Goal: Task Accomplishment & Management: Complete application form

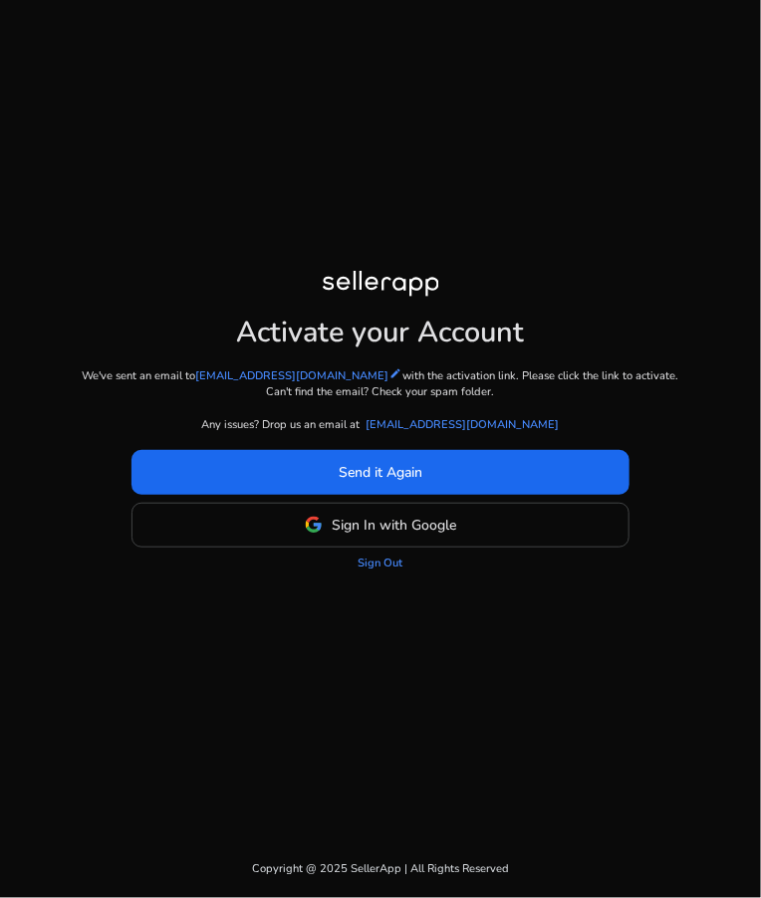
click at [438, 536] on span "Sign In with Google" at bounding box center [394, 525] width 124 height 21
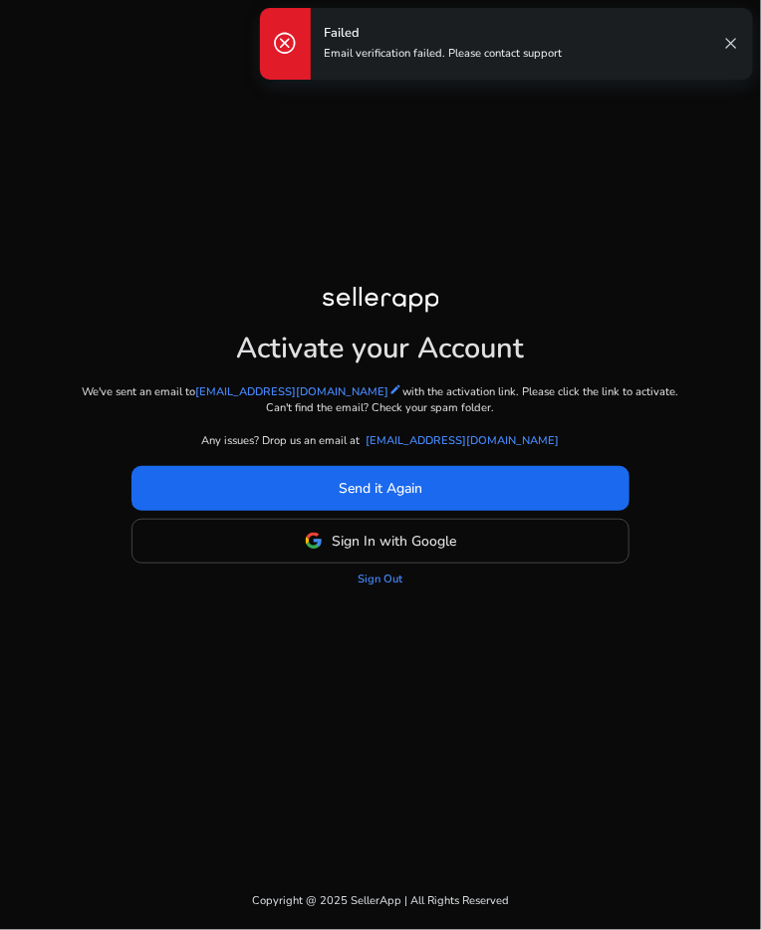
click at [456, 551] on span "Sign In with Google" at bounding box center [394, 541] width 124 height 21
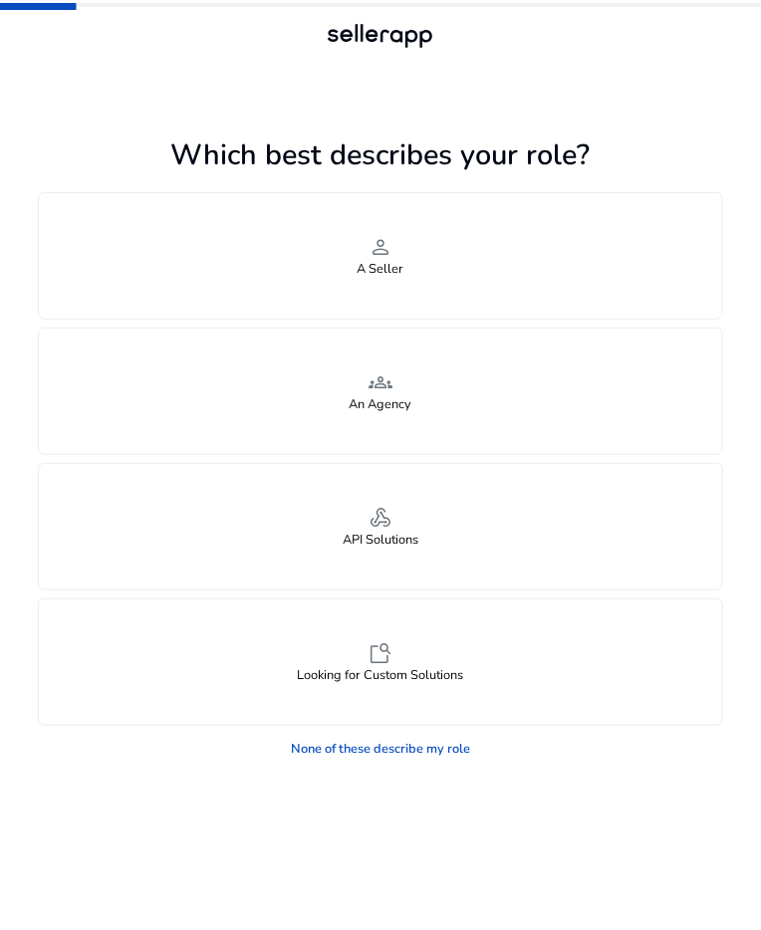
click at [436, 742] on link "None of these describe my role" at bounding box center [380, 750] width 205 height 32
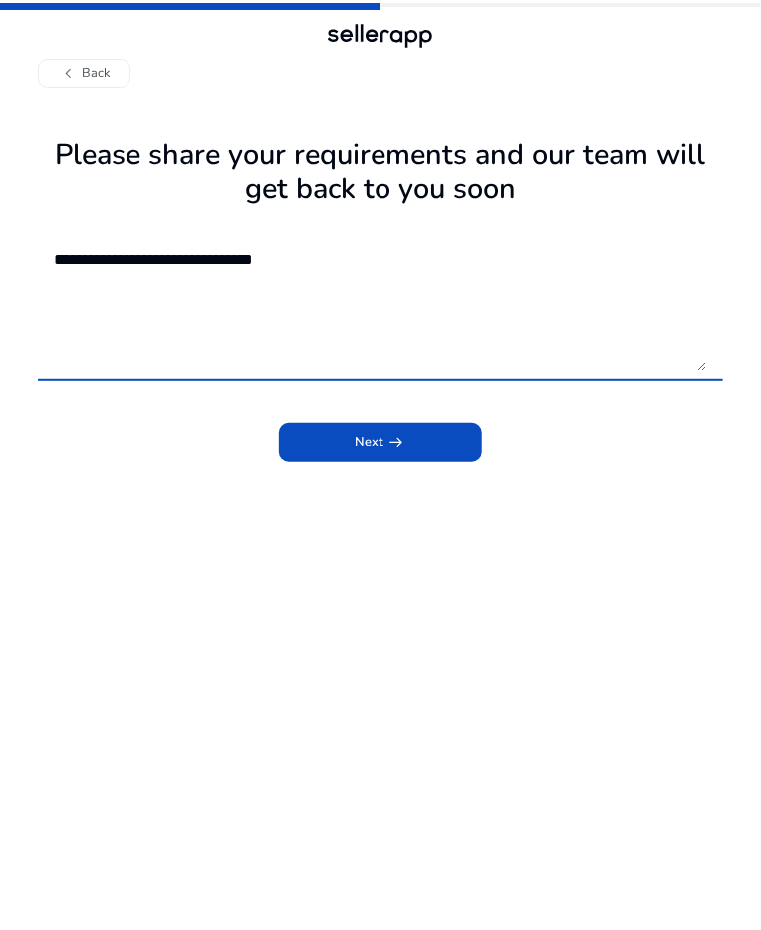
type textarea "**********"
click at [418, 438] on span "submit" at bounding box center [381, 442] width 204 height 48
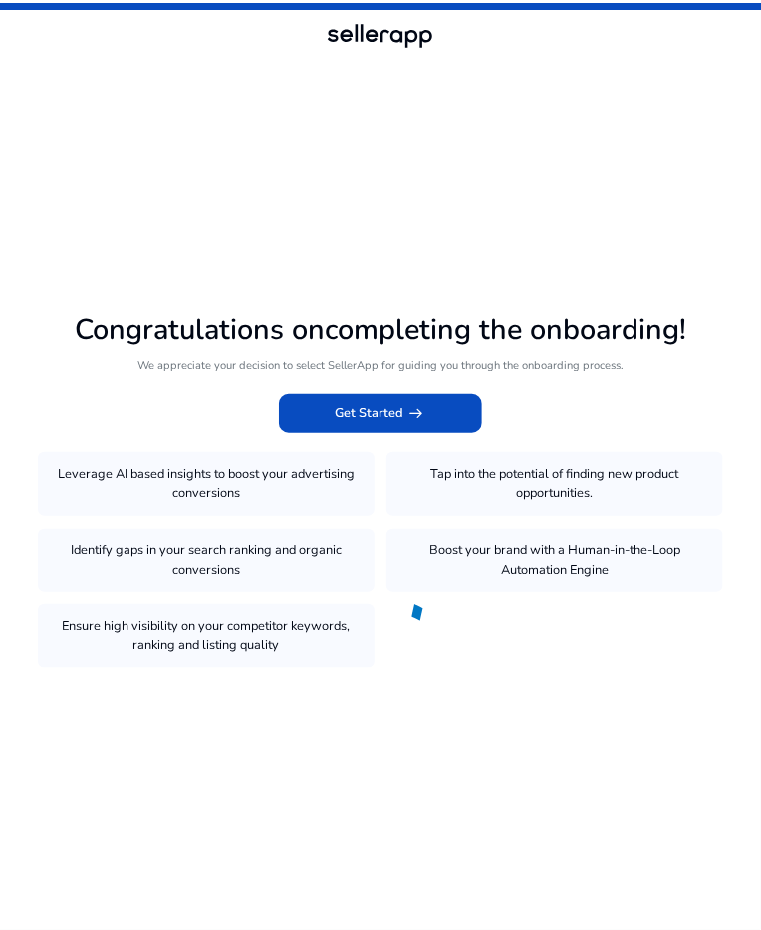
click at [427, 437] on span at bounding box center [381, 413] width 204 height 48
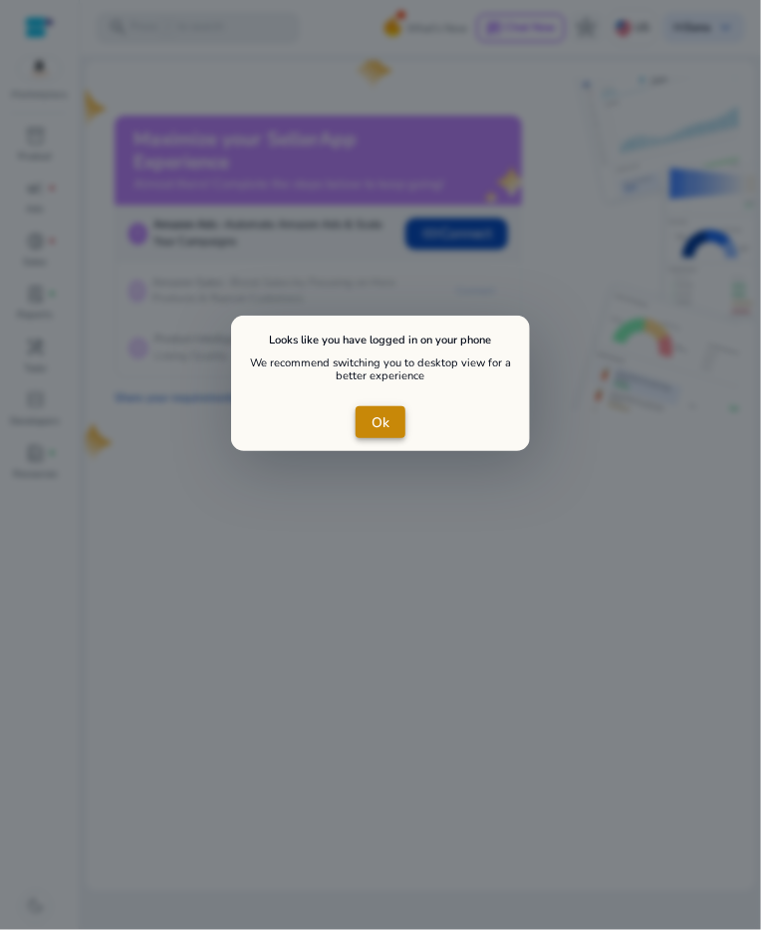
click at [378, 428] on span "Ok" at bounding box center [380, 422] width 18 height 21
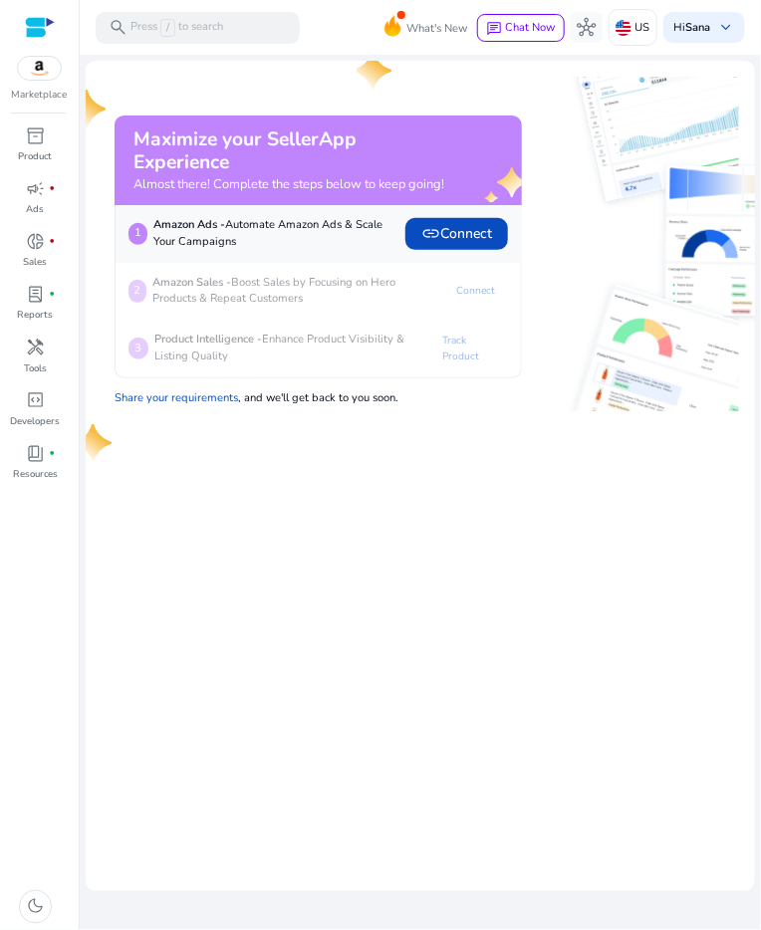
click at [469, 244] on span "link Connect" at bounding box center [456, 233] width 71 height 21
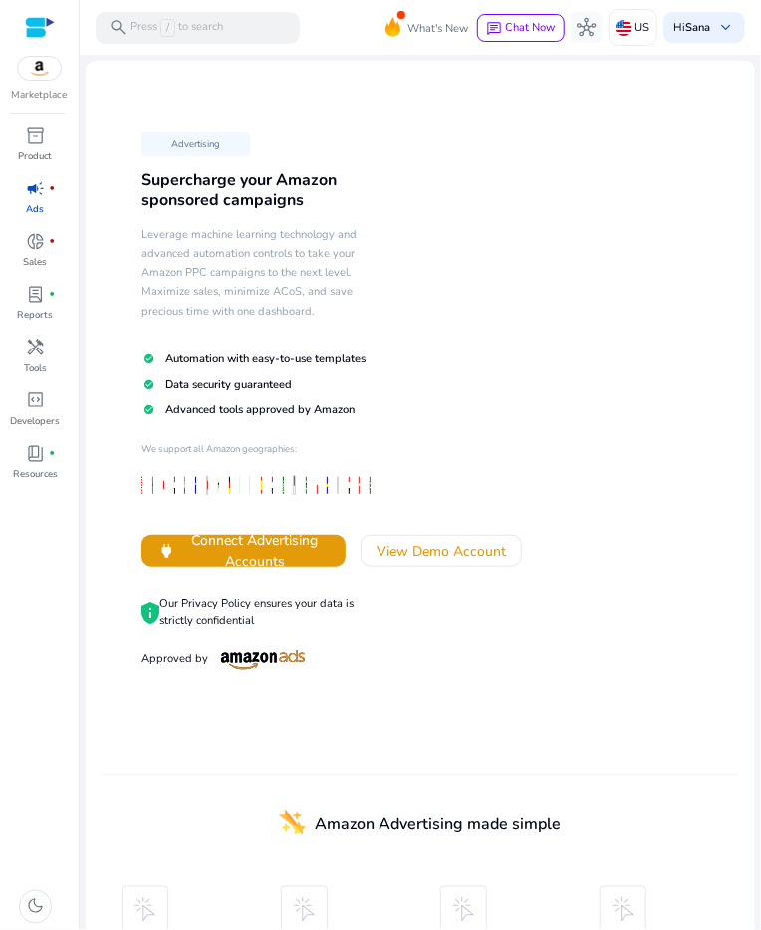
click at [208, 28] on p "Press / to search" at bounding box center [176, 28] width 93 height 18
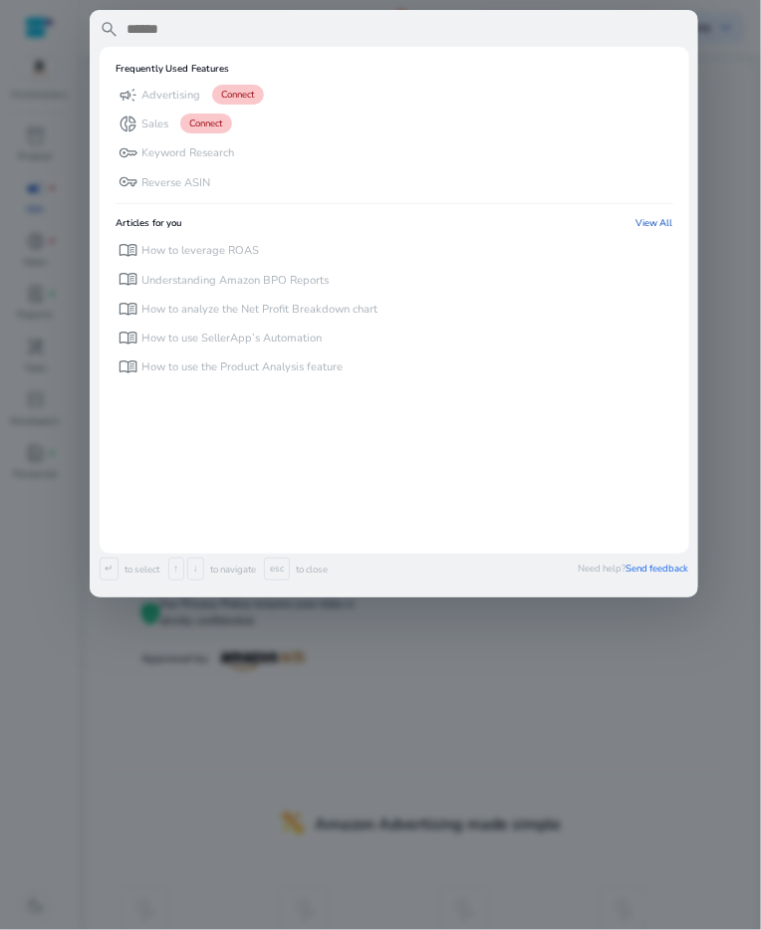
click at [31, 44] on div at bounding box center [380, 465] width 761 height 930
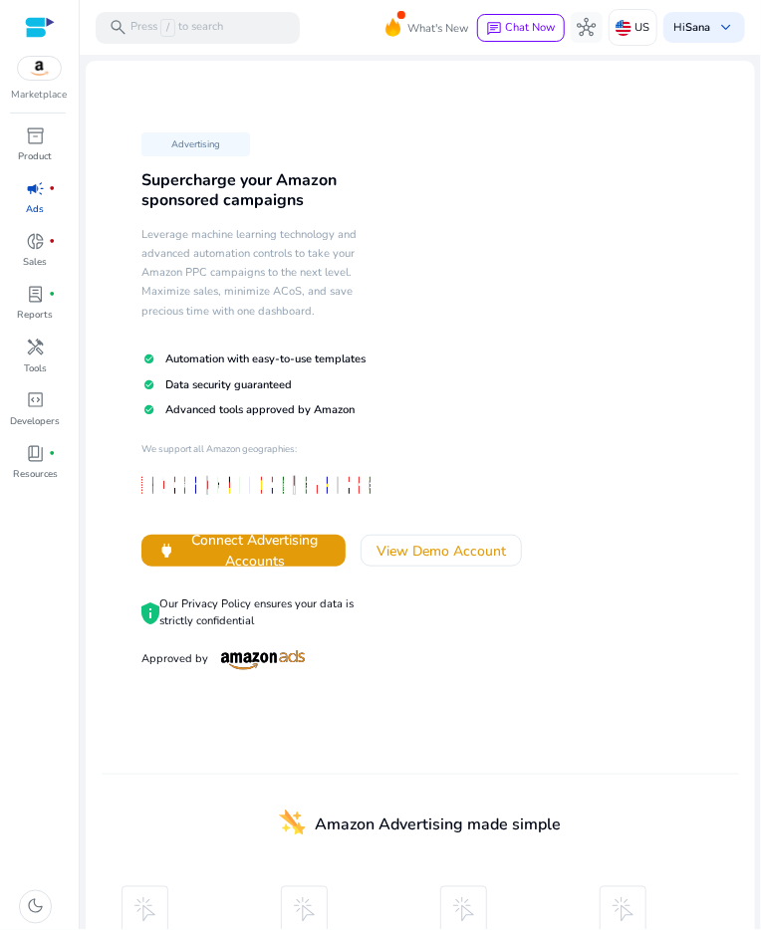
click at [40, 17] on div at bounding box center [40, 27] width 30 height 23
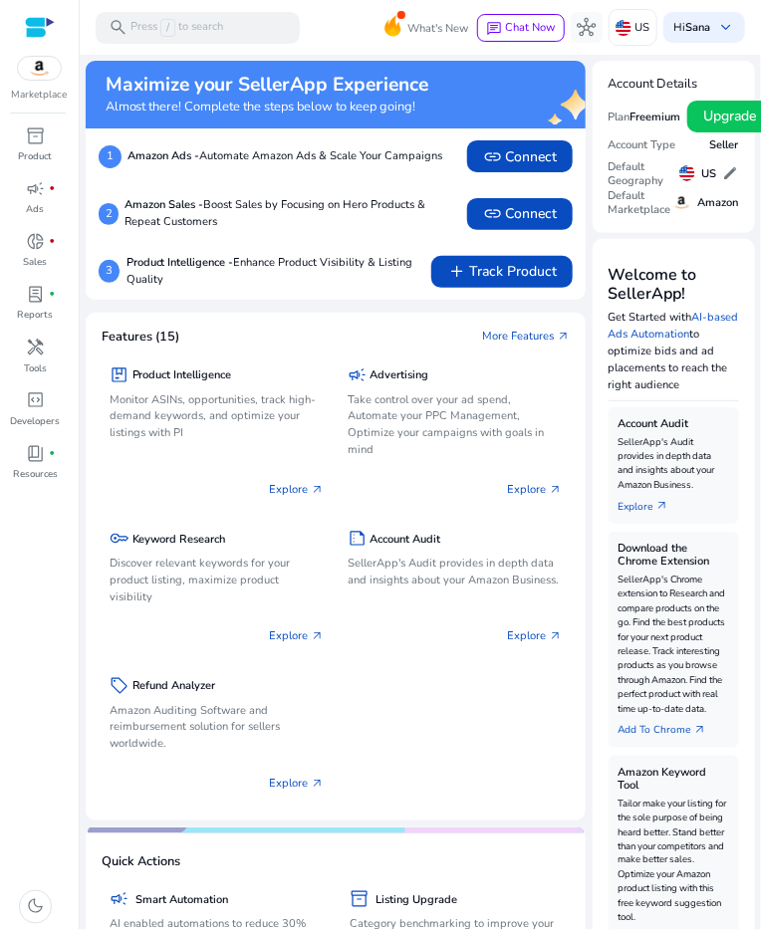
click at [199, 12] on div "search Press / to search" at bounding box center [198, 28] width 204 height 32
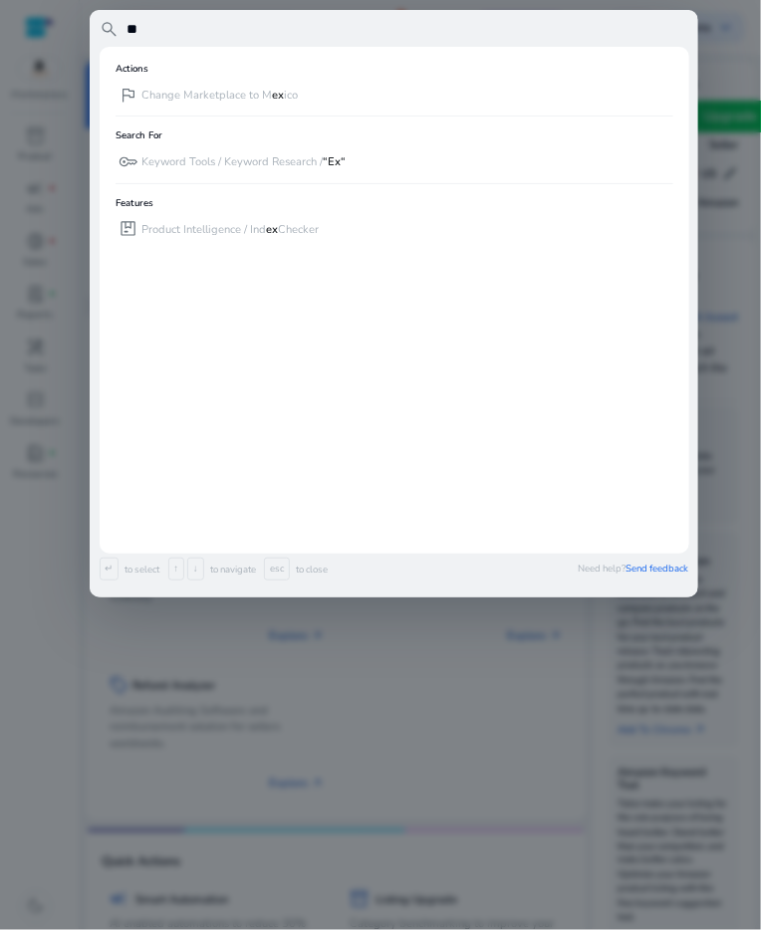
type input "**"
